Goal: Check status: Check status

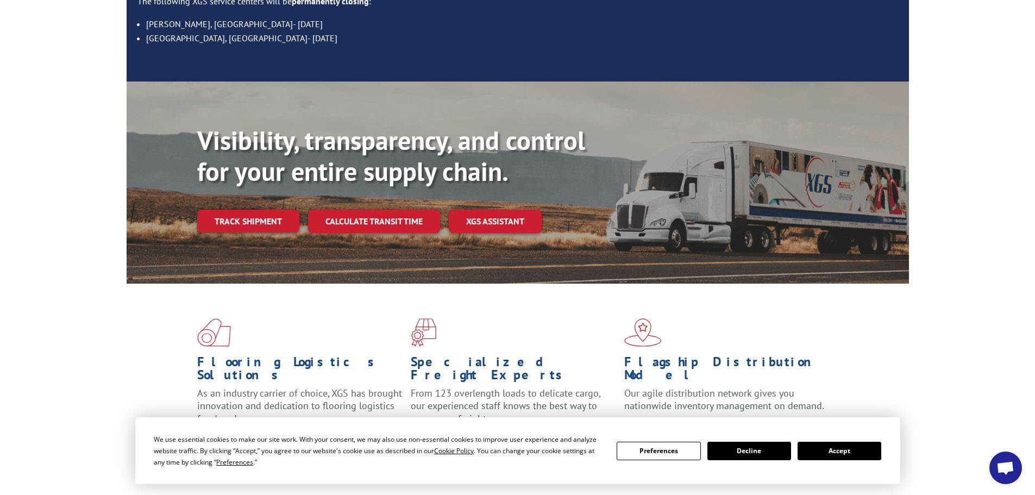
scroll to position [217, 0]
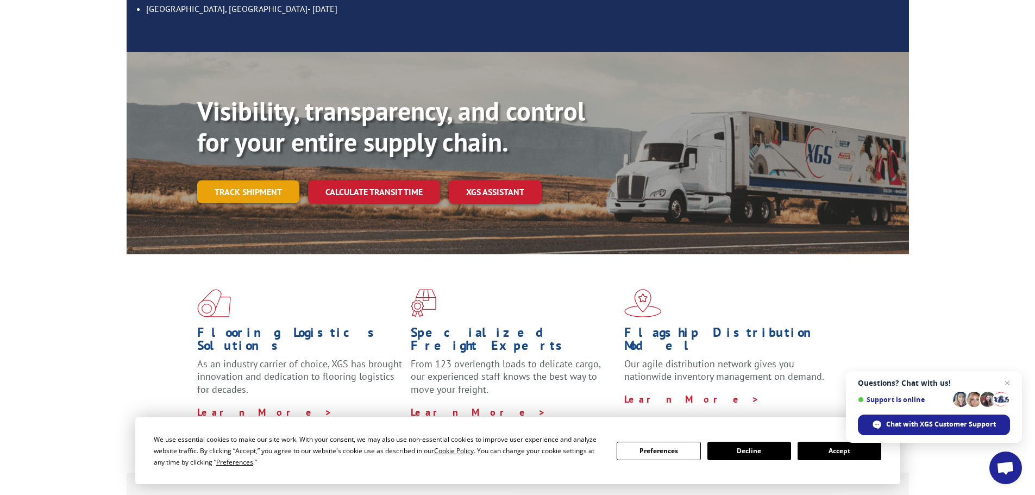
click at [263, 180] on link "Track shipment" at bounding box center [248, 191] width 102 height 23
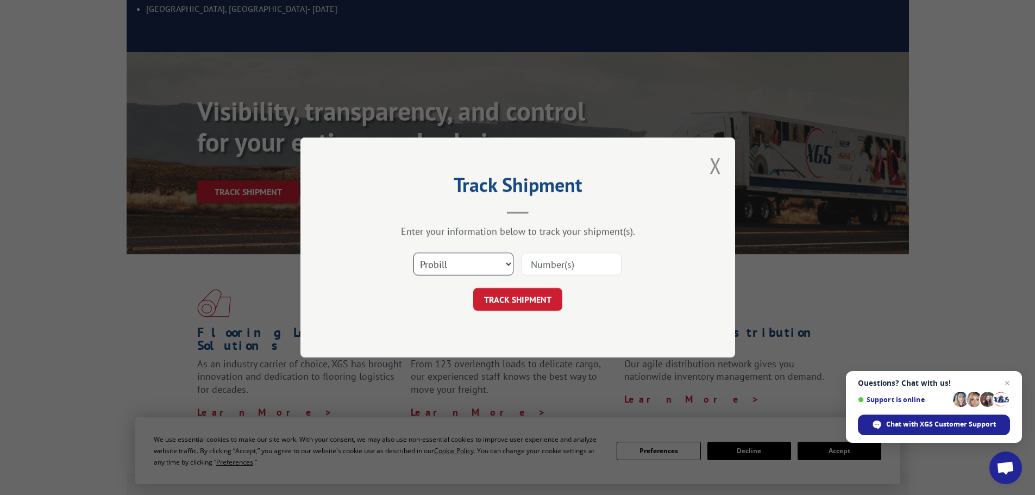
click at [441, 264] on select "Select category... Probill BOL PO" at bounding box center [463, 264] width 100 height 23
select select "po"
click at [413, 253] on select "Select category... Probill BOL PO" at bounding box center [463, 264] width 100 height 23
click at [543, 265] on input at bounding box center [571, 264] width 100 height 23
paste input "22532990"
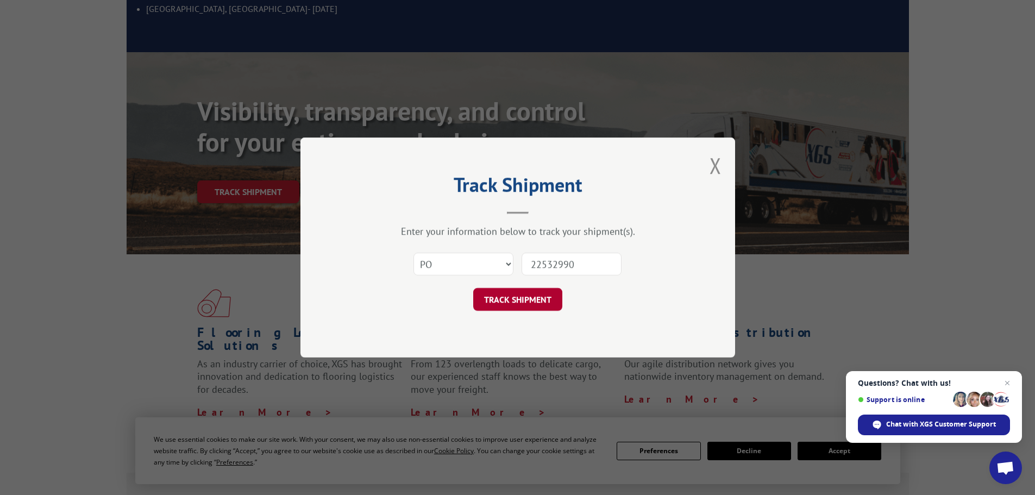
type input "22532990"
click at [529, 304] on button "TRACK SHIPMENT" at bounding box center [517, 299] width 89 height 23
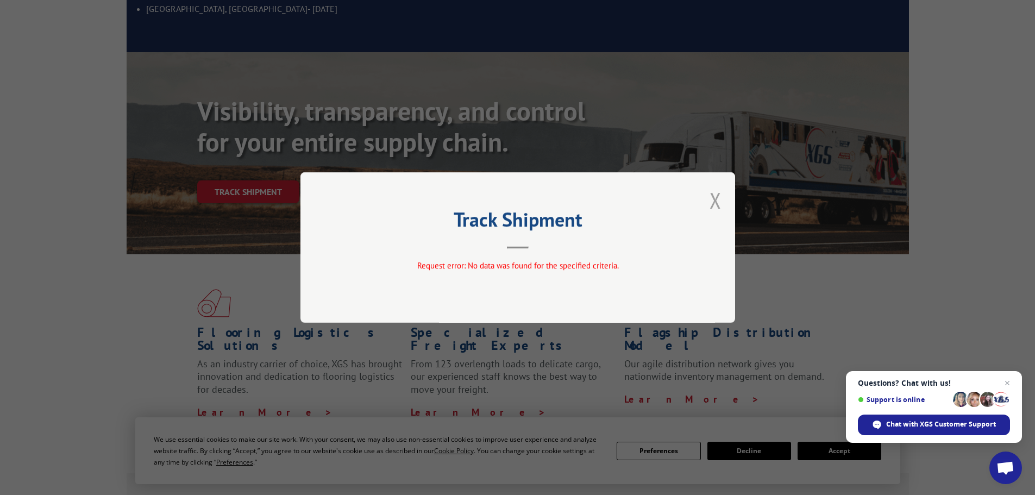
click at [713, 199] on button "Close modal" at bounding box center [715, 200] width 12 height 29
